Goal: Book appointment/travel/reservation

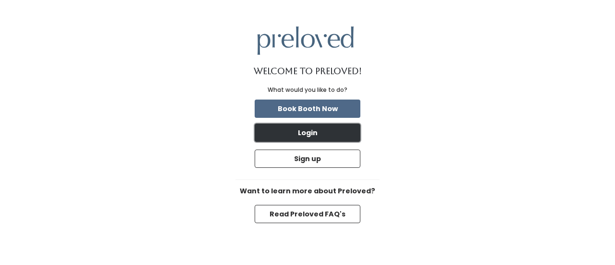
click at [283, 136] on button "Login" at bounding box center [308, 133] width 106 height 18
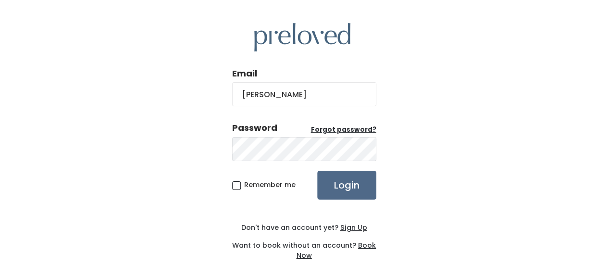
type input "[EMAIL_ADDRESS][DOMAIN_NAME]"
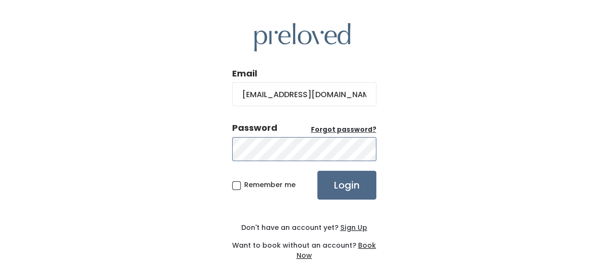
click at [317, 171] on input "Login" at bounding box center [346, 185] width 59 height 29
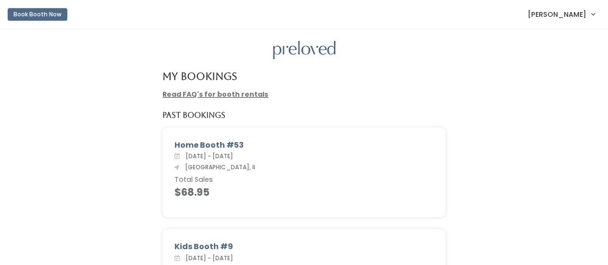
click at [24, 12] on button "Book Booth Now" at bounding box center [38, 14] width 60 height 13
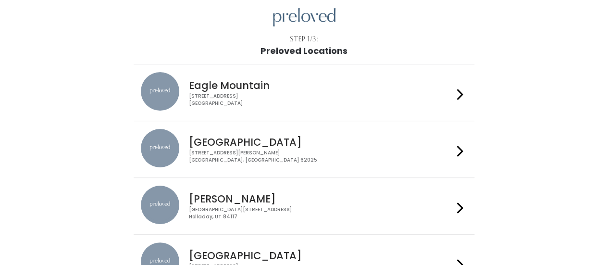
scroll to position [48, 0]
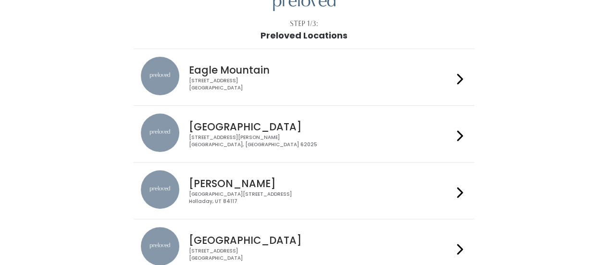
click at [245, 134] on div "1500 Troy Road, Unit A‑B Edwardsville, IL 62025" at bounding box center [321, 141] width 264 height 14
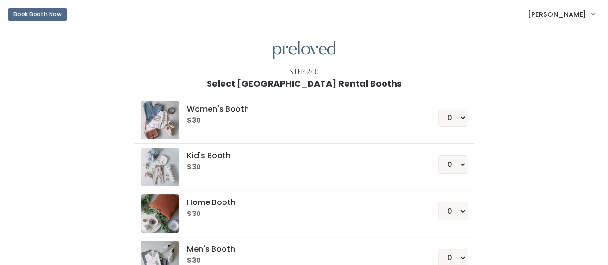
click at [253, 164] on h6 "$30" at bounding box center [301, 167] width 228 height 8
click at [452, 158] on select "0 1 2 3 4" at bounding box center [453, 164] width 29 height 18
select select "1"
click at [439, 155] on select "0 1 2 3 4" at bounding box center [453, 164] width 29 height 18
click at [506, 182] on div "Women's Booth $30 0 1 2 3 4 Kid's Booth $30 0 1 2 3 4 0" at bounding box center [304, 201] width 529 height 227
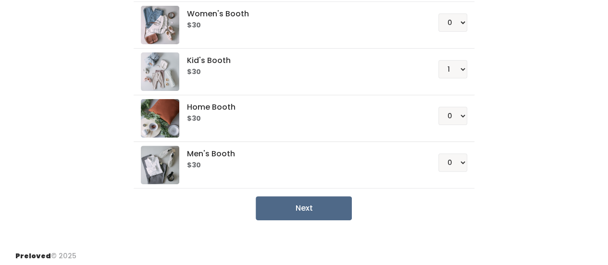
scroll to position [96, 0]
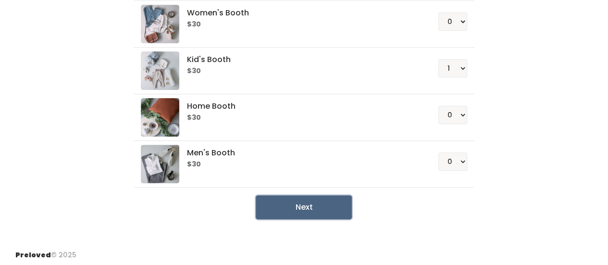
click at [337, 198] on button "Next" at bounding box center [304, 207] width 96 height 24
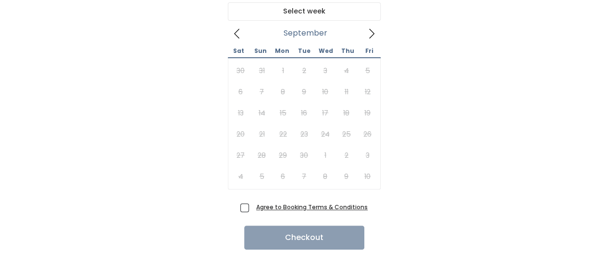
scroll to position [96, 0]
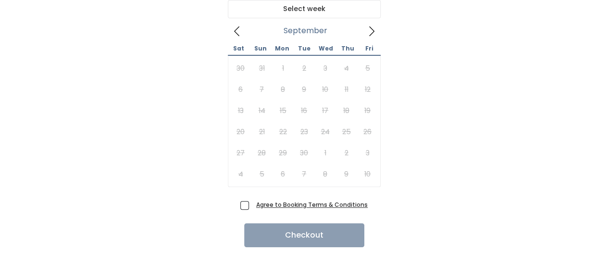
click at [252, 204] on span "Agree to Booking Terms & Conditions" at bounding box center [309, 205] width 115 height 10
click at [252, 204] on input "Agree to Booking Terms & Conditions" at bounding box center [255, 203] width 6 height 6
checkbox input "true"
click at [372, 29] on icon at bounding box center [371, 31] width 5 height 10
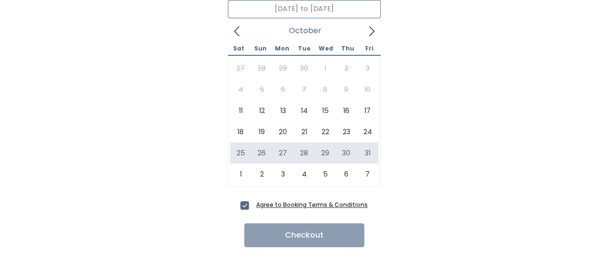
scroll to position [96, 0]
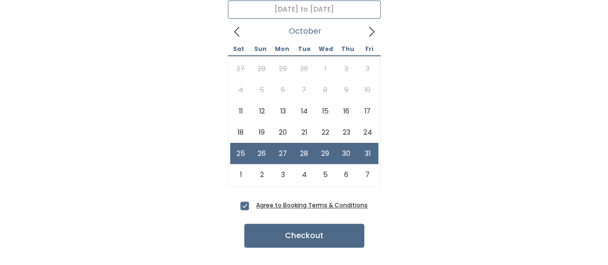
type input "[DATE] to [DATE]"
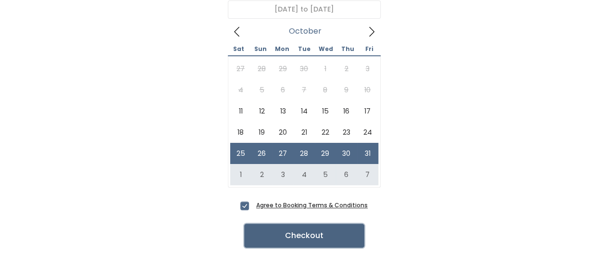
click at [266, 231] on button "Checkout" at bounding box center [304, 236] width 120 height 24
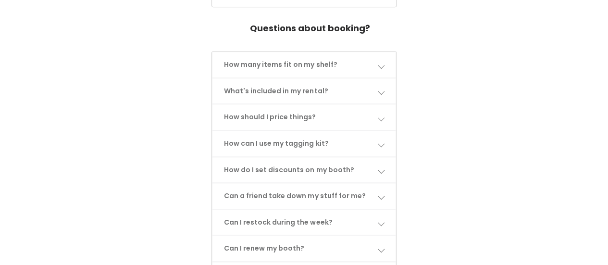
scroll to position [529, 0]
